Goal: Transaction & Acquisition: Download file/media

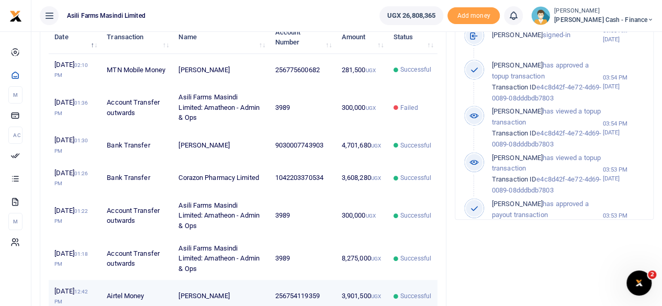
scroll to position [309, 0]
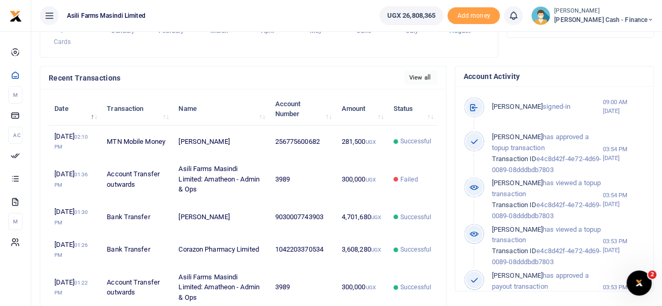
click at [427, 85] on link "View all" at bounding box center [421, 78] width 33 height 14
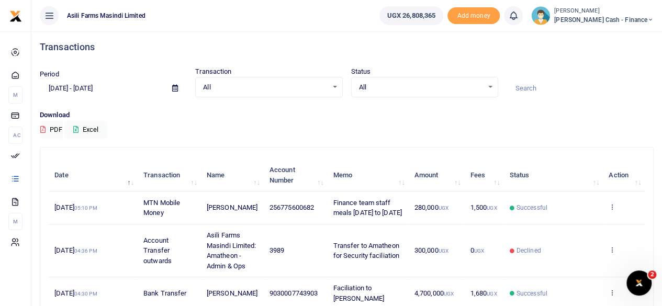
scroll to position [52, 0]
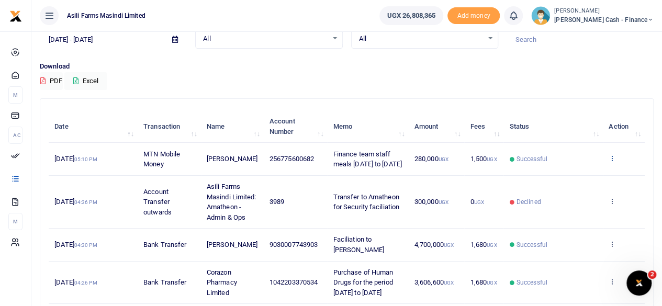
click at [616, 162] on icon at bounding box center [612, 157] width 7 height 7
click at [573, 181] on link "View details" at bounding box center [574, 181] width 83 height 15
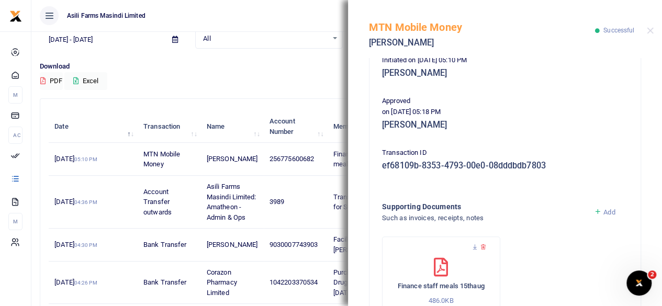
scroll to position [294, 0]
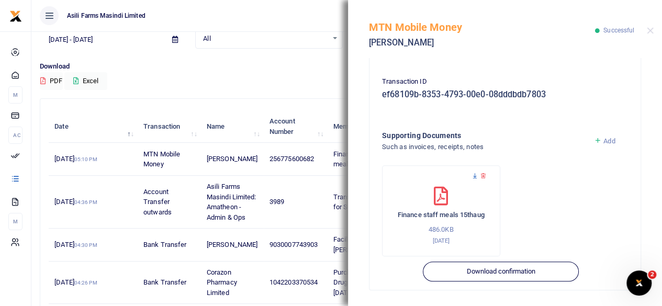
click at [474, 177] on icon at bounding box center [475, 176] width 7 height 7
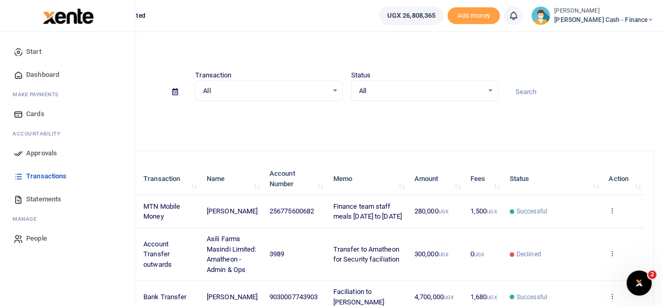
click at [52, 69] on link "Dashboard" at bounding box center [67, 74] width 119 height 23
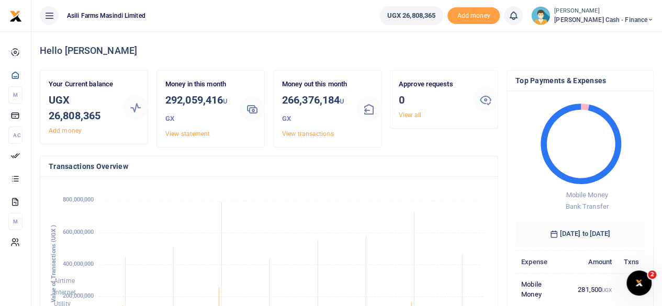
click at [621, 15] on span "[PERSON_NAME] Cash - Finance" at bounding box center [604, 19] width 99 height 9
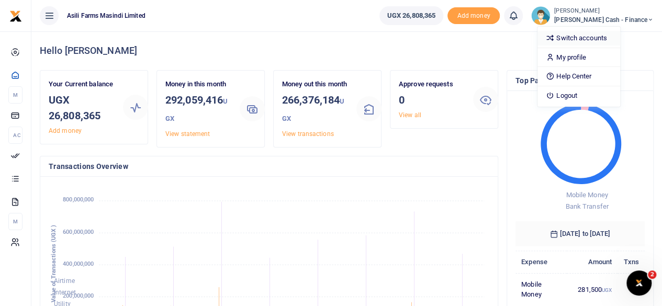
click at [617, 35] on link "Switch accounts" at bounding box center [579, 38] width 83 height 15
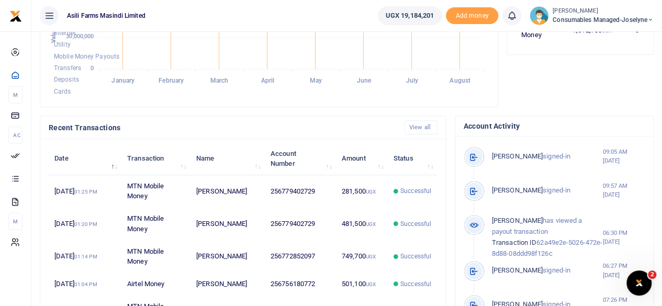
scroll to position [157, 0]
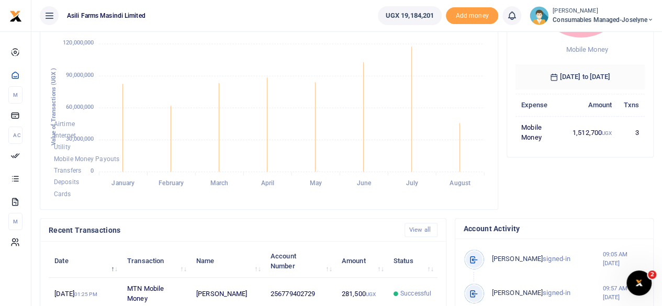
click at [633, 16] on span "Consumables managed-Joselyne" at bounding box center [603, 19] width 101 height 9
click at [620, 37] on link "Switch accounts" at bounding box center [614, 38] width 83 height 15
